Goal: Check status: Check status

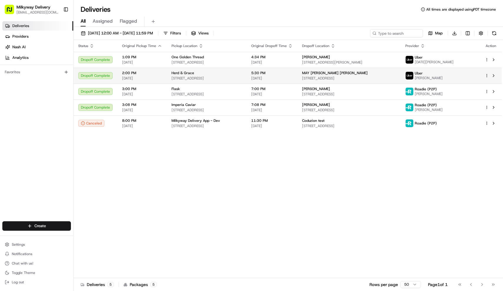
click at [197, 75] on div "Herd & Grace 11021 W Pico Blvd, Los Angeles, CA 90064, USA" at bounding box center [206, 76] width 70 height 10
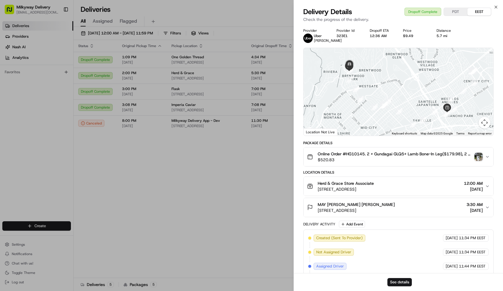
click at [358, 157] on span "Online Order #HG10145. 2 x Gundagai GLQ5+ Lamb Bone-In Leg($179.98), 2 x Ground…" at bounding box center [395, 154] width 155 height 6
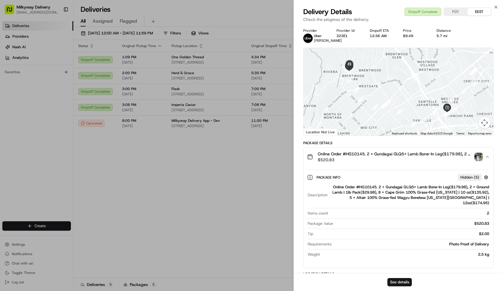
click at [358, 157] on span "Online Order #HG10145. 2 x Gundagai GLQ5+ Lamb Bone-In Leg($179.98), 2 x Ground…" at bounding box center [395, 154] width 155 height 6
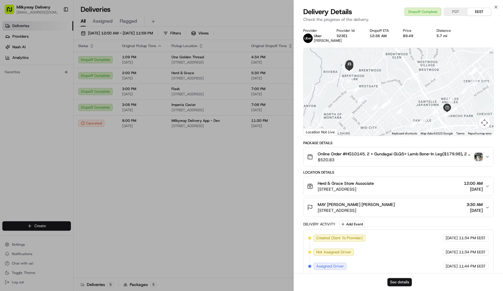
click at [405, 281] on button "See details" at bounding box center [399, 282] width 24 height 8
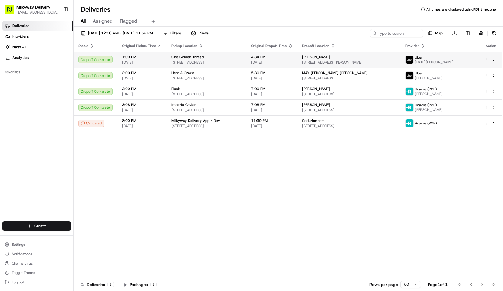
click at [188, 54] on td "One Golden Thread 1211 Long Beach Ave #102, Los Angeles, CA 90021, USA" at bounding box center [207, 60] width 80 height 16
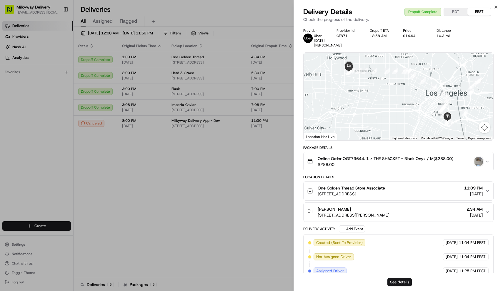
click at [374, 146] on div "Package Details Online Order OGT79644. 1 x THE SHACKET - Black Onyx / M($288.00…" at bounding box center [398, 158] width 191 height 26
click at [373, 156] on span "Online Order OGT79644. 1 x THE SHACKET - Black Onyx / M($288.00)" at bounding box center [386, 159] width 136 height 6
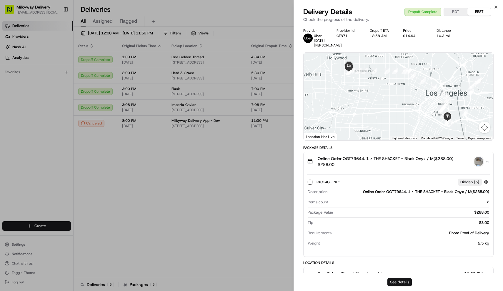
click at [410, 281] on button "See details" at bounding box center [399, 282] width 24 height 8
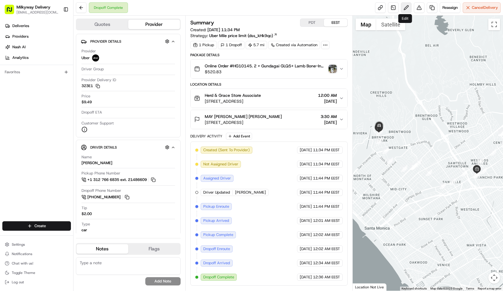
click at [405, 6] on button at bounding box center [406, 7] width 11 height 11
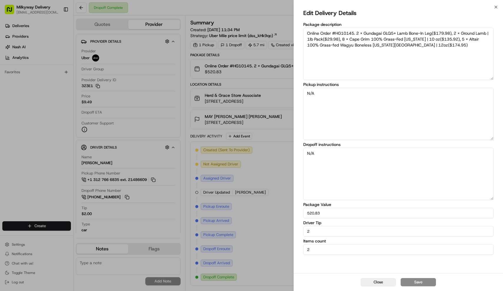
click at [338, 233] on input "2" at bounding box center [398, 231] width 191 height 11
type input "0"
click at [417, 281] on button "Save" at bounding box center [417, 282] width 35 height 8
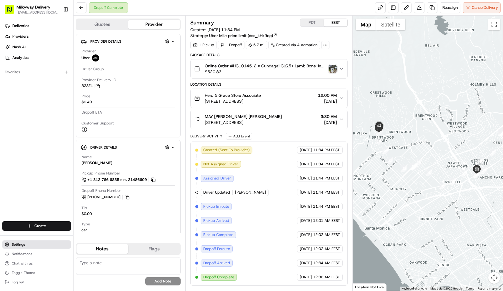
click at [33, 245] on button "Settings" at bounding box center [36, 244] width 69 height 8
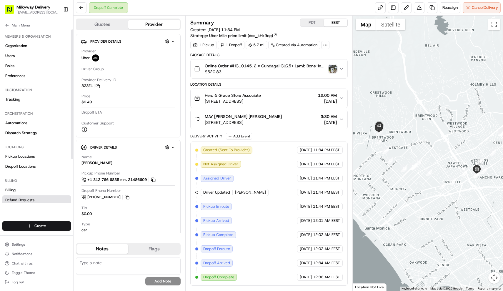
click at [33, 201] on span "Refund Requests" at bounding box center [19, 199] width 29 height 5
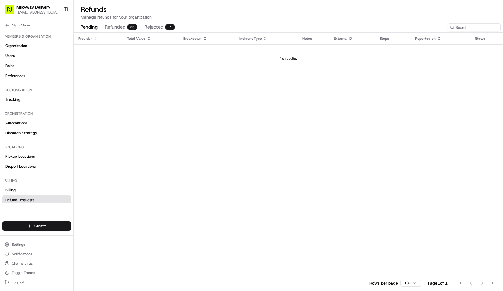
click at [154, 27] on button "rejected 7" at bounding box center [159, 27] width 30 height 10
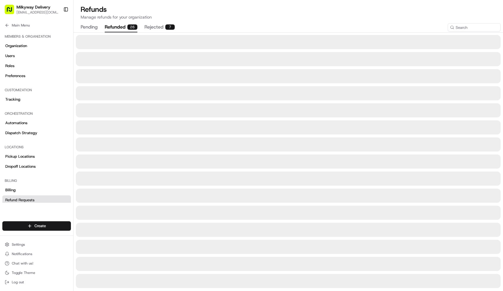
click at [118, 30] on button "refunded 26" at bounding box center [121, 27] width 33 height 10
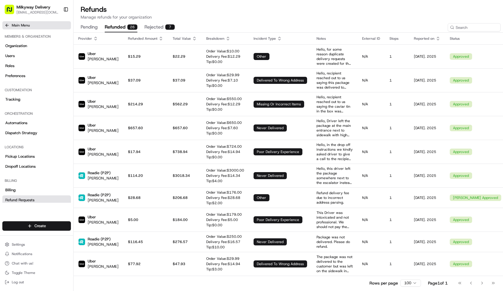
click at [30, 27] on button "Main Menu" at bounding box center [36, 25] width 69 height 8
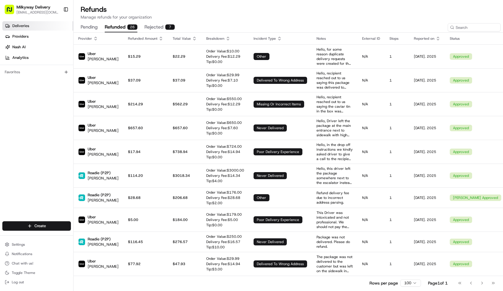
click at [29, 26] on link "Deliveries" at bounding box center [37, 25] width 71 height 9
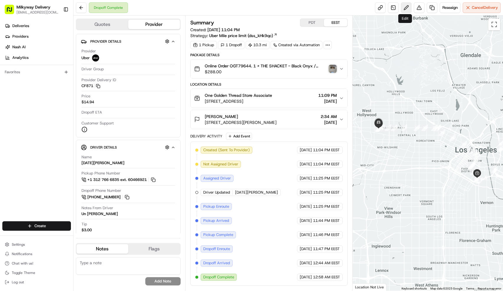
click at [408, 7] on button at bounding box center [406, 7] width 11 height 11
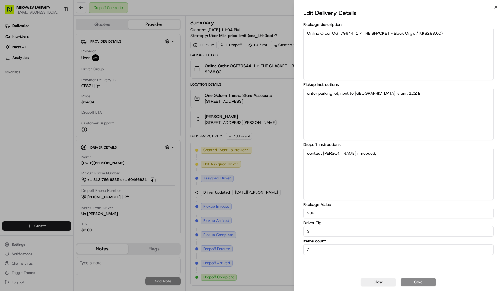
click at [362, 233] on input "3" at bounding box center [398, 231] width 191 height 11
type input "0"
click at [413, 283] on button "Save" at bounding box center [417, 282] width 35 height 8
